Goal: Find specific page/section: Find specific page/section

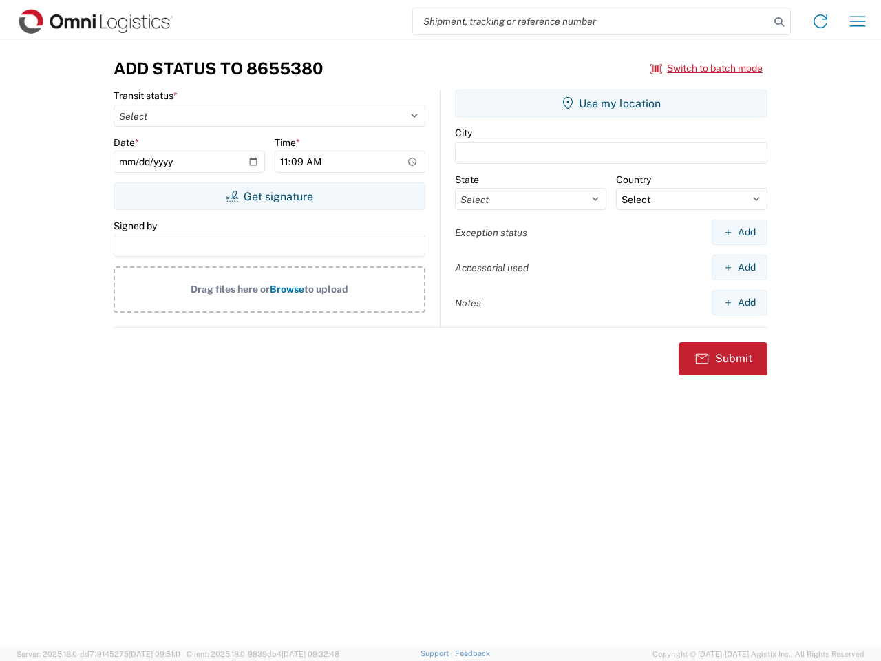
click at [591, 21] on input "search" at bounding box center [591, 21] width 356 height 26
click at [779, 22] on icon at bounding box center [778, 21] width 19 height 19
click at [820, 21] on icon at bounding box center [820, 21] width 22 height 22
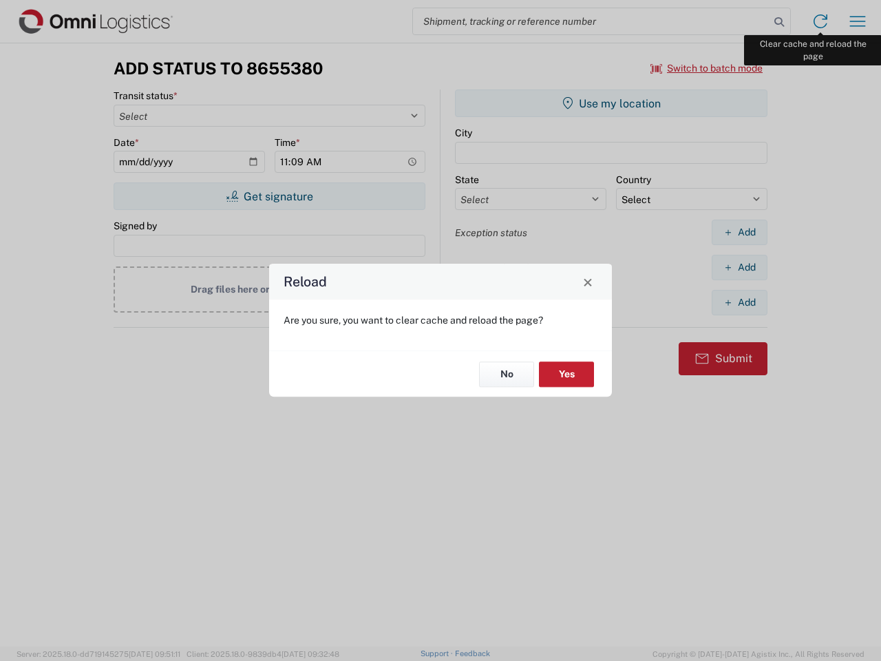
click at [857, 21] on div "Reload Are you sure, you want to clear cache and reload the page? No Yes" at bounding box center [440, 330] width 881 height 661
click at [707, 68] on div "Reload Are you sure, you want to clear cache and reload the page? No Yes" at bounding box center [440, 330] width 881 height 661
click at [269, 196] on div "Reload Are you sure, you want to clear cache and reload the page? No Yes" at bounding box center [440, 330] width 881 height 661
click at [611, 103] on div "Reload Are you sure, you want to clear cache and reload the page? No Yes" at bounding box center [440, 330] width 881 height 661
click at [739, 232] on div "Reload Are you sure, you want to clear cache and reload the page? No Yes" at bounding box center [440, 330] width 881 height 661
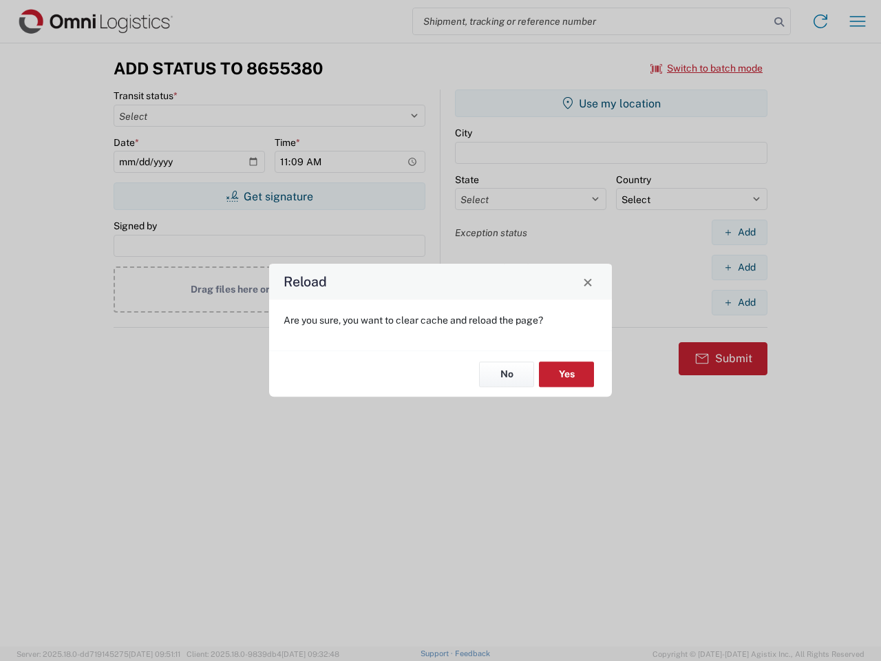
click at [739, 267] on div "Reload Are you sure, you want to clear cache and reload the page? No Yes" at bounding box center [440, 330] width 881 height 661
click at [739, 302] on div "Reload Are you sure, you want to clear cache and reload the page? No Yes" at bounding box center [440, 330] width 881 height 661
